Goal: Navigation & Orientation: Find specific page/section

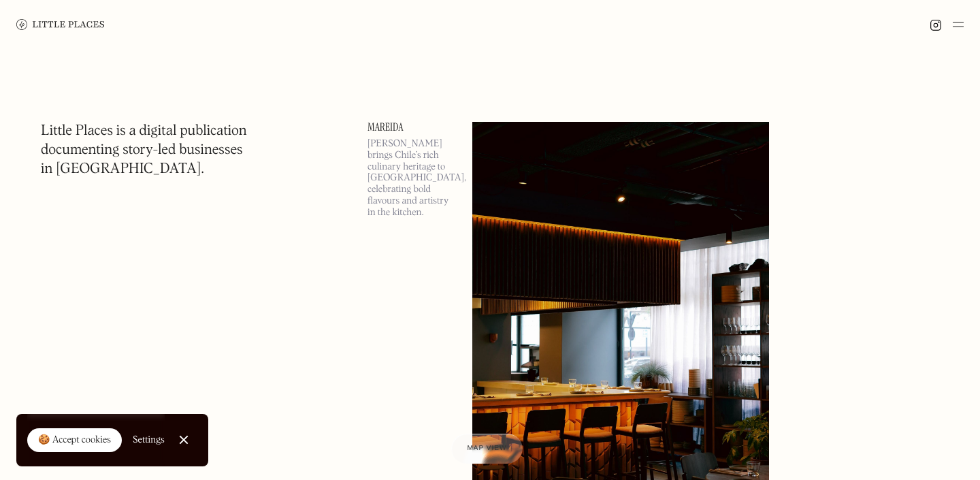
scroll to position [224, 0]
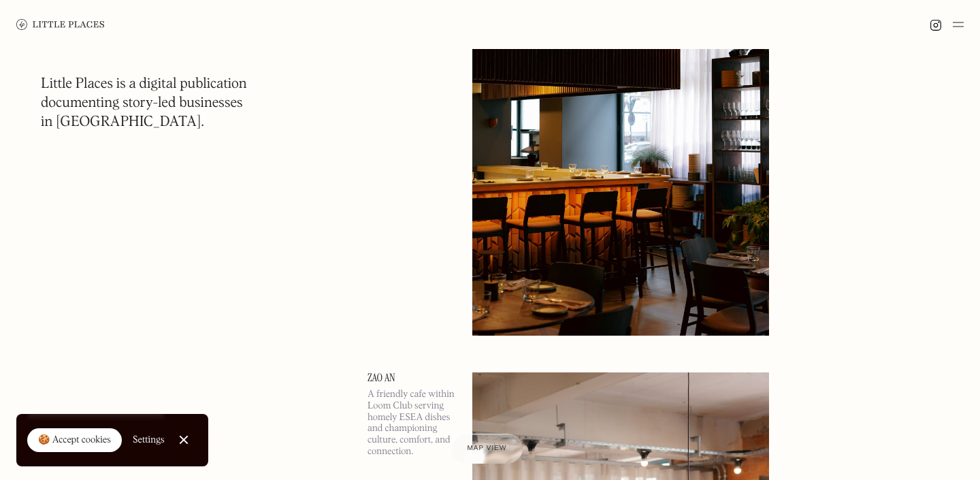
click at [580, 252] on img at bounding box center [620, 121] width 297 height 429
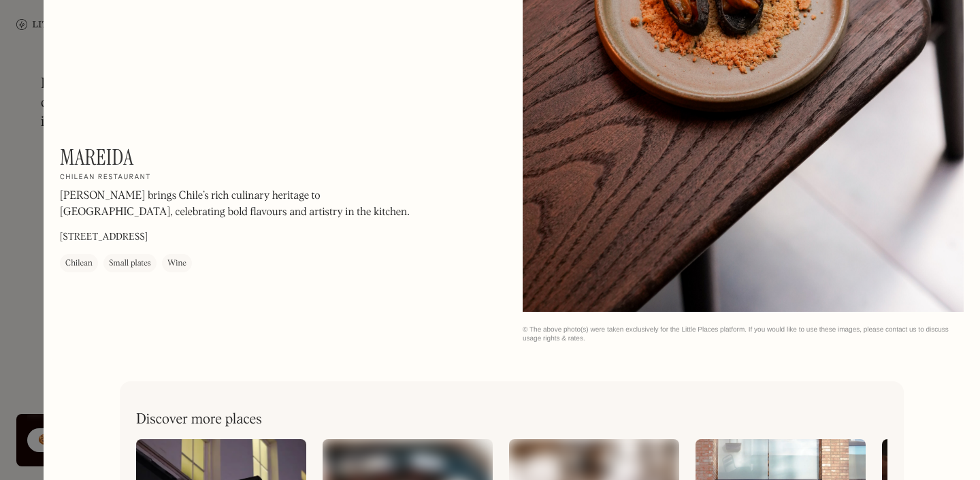
scroll to position [2144, 0]
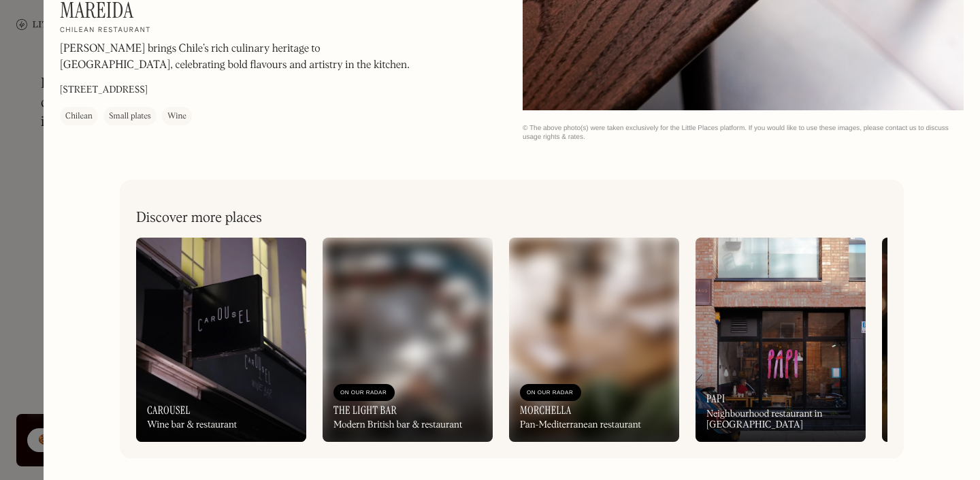
click at [467, 352] on img at bounding box center [408, 340] width 170 height 204
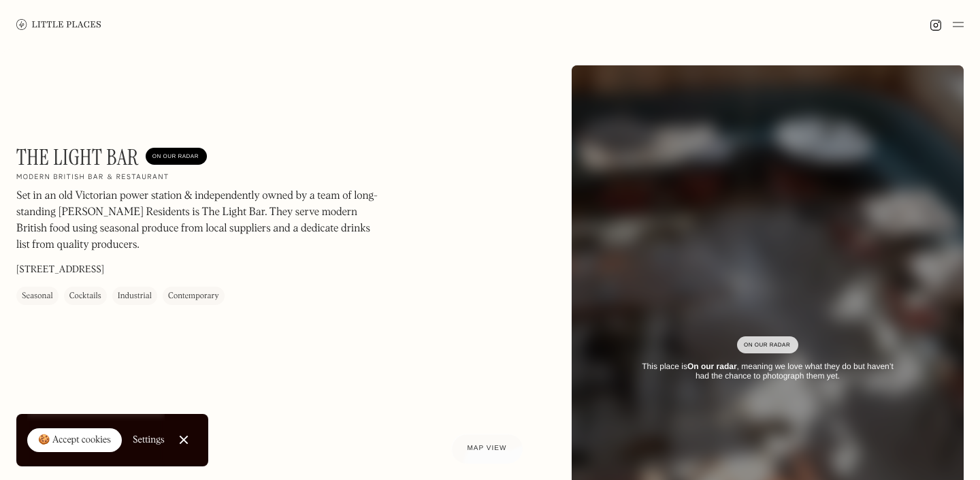
click at [35, 25] on img at bounding box center [58, 24] width 85 height 10
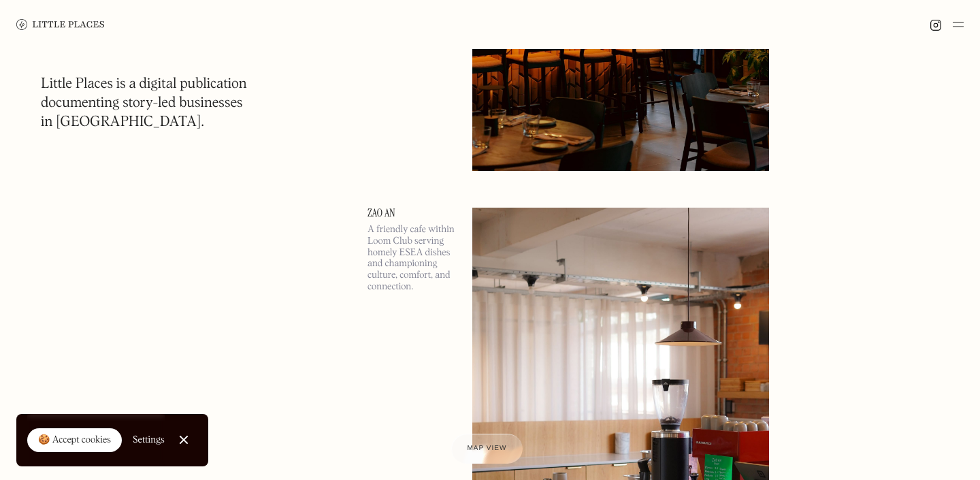
scroll to position [396, 0]
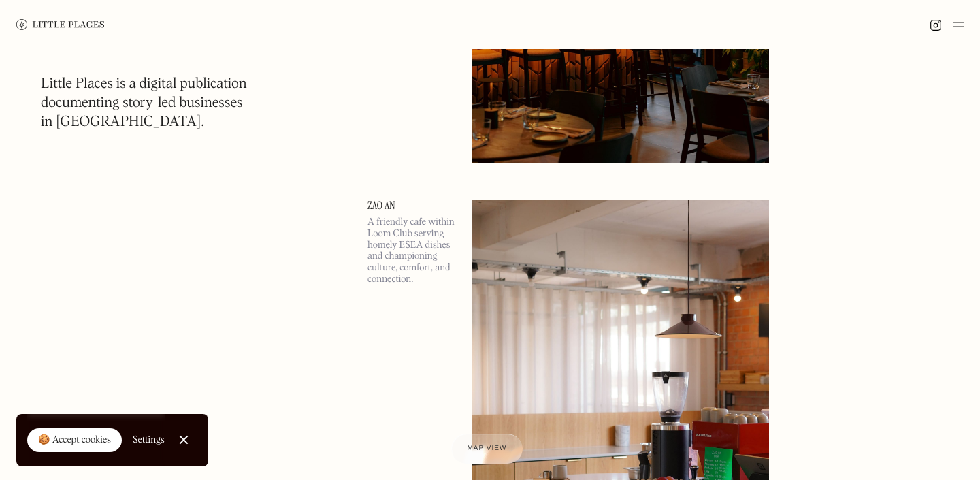
click at [183, 438] on div at bounding box center [183, 440] width 9 height 9
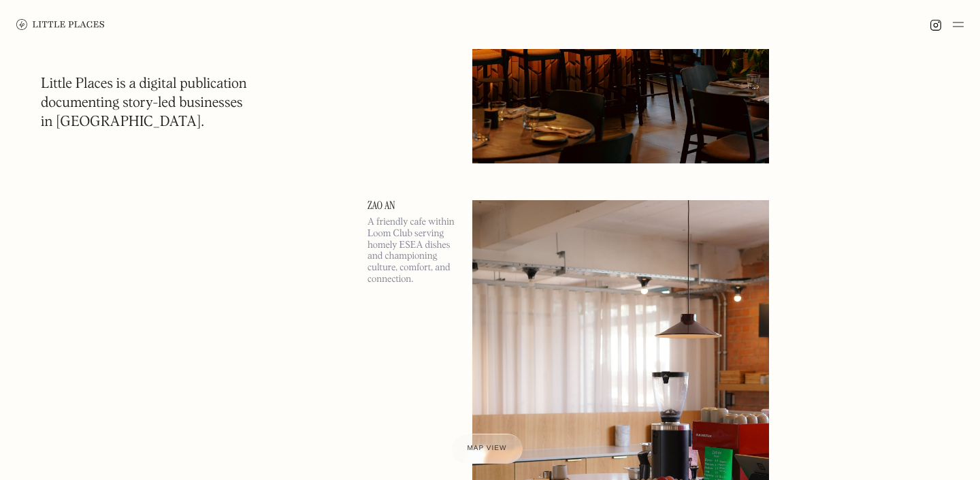
click at [957, 24] on img at bounding box center [958, 24] width 11 height 16
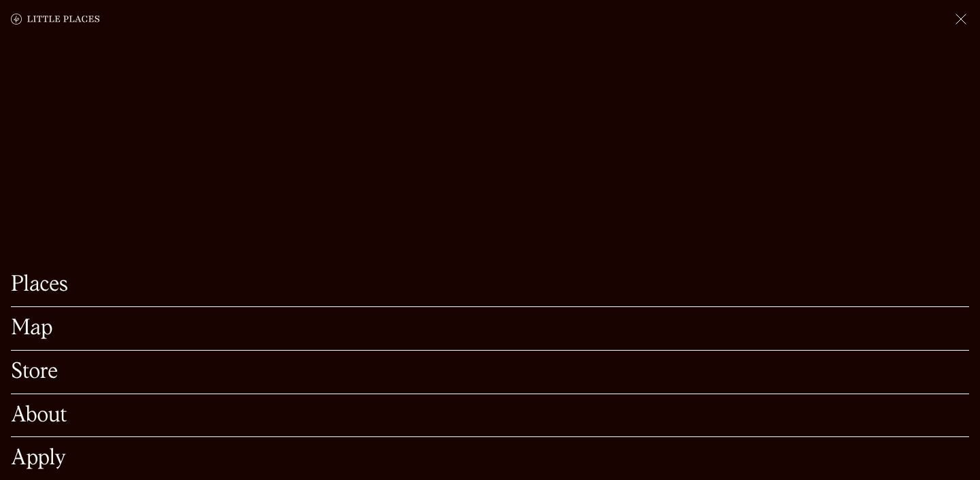
click at [28, 293] on link "Places" at bounding box center [490, 284] width 958 height 21
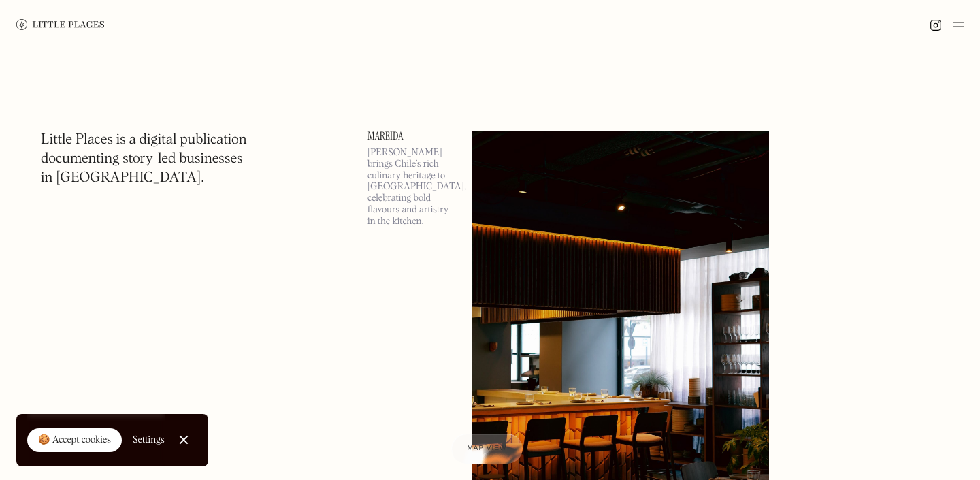
click at [958, 20] on img at bounding box center [958, 24] width 11 height 16
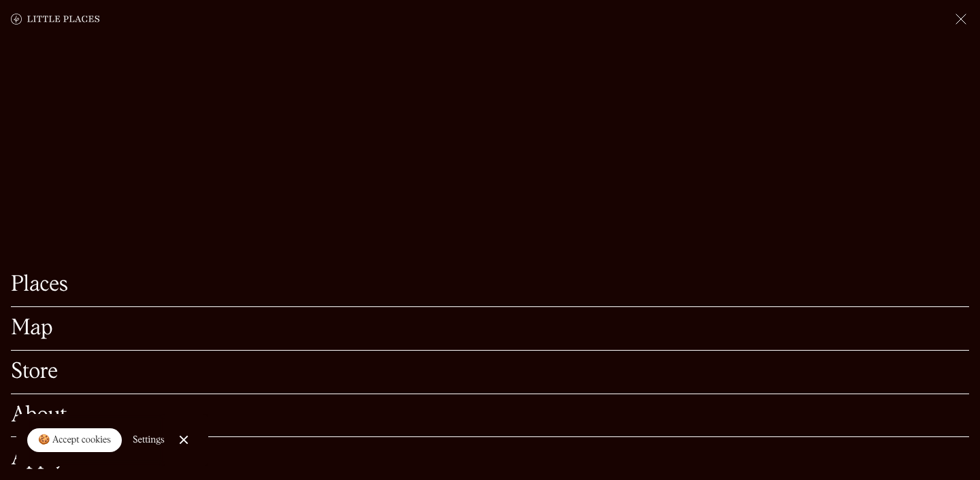
click at [22, 330] on link "Map" at bounding box center [490, 328] width 958 height 21
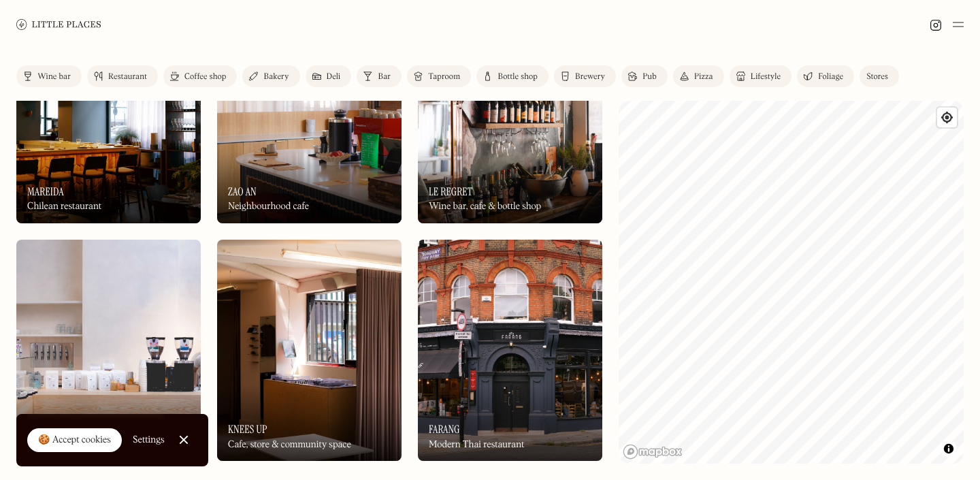
scroll to position [53, 0]
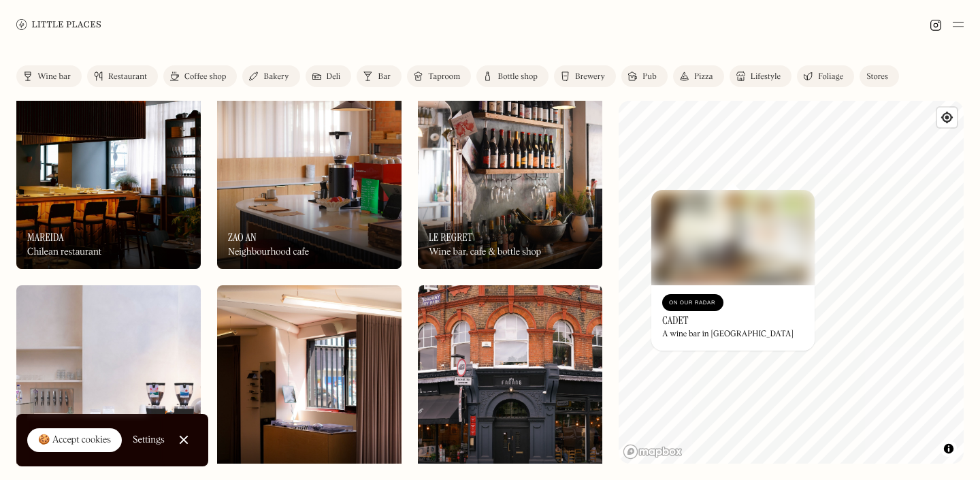
click at [716, 262] on img at bounding box center [732, 237] width 163 height 95
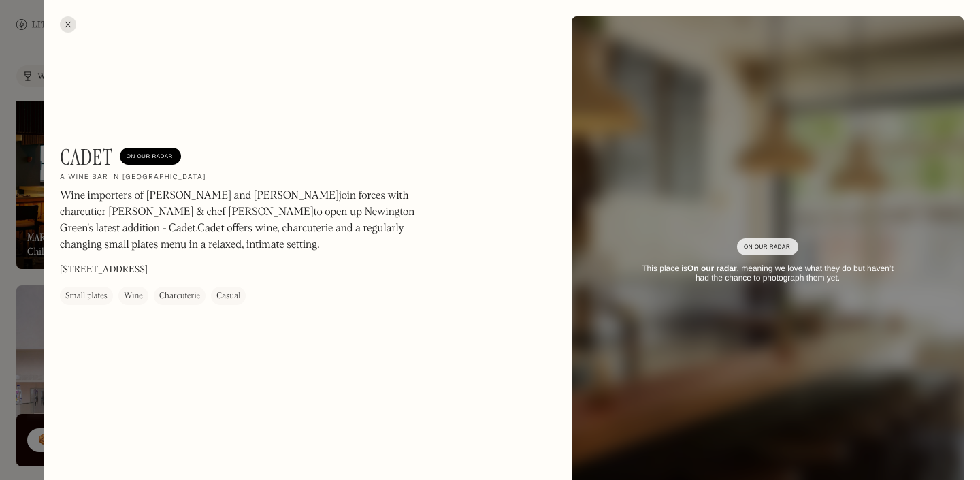
click at [71, 28] on div at bounding box center [68, 24] width 16 height 16
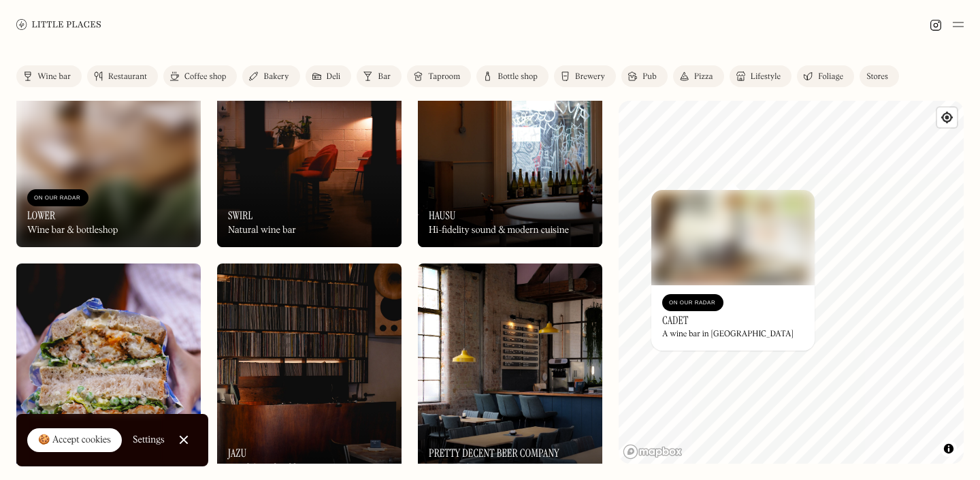
scroll to position [2389, 0]
